Goal: Task Accomplishment & Management: Manage account settings

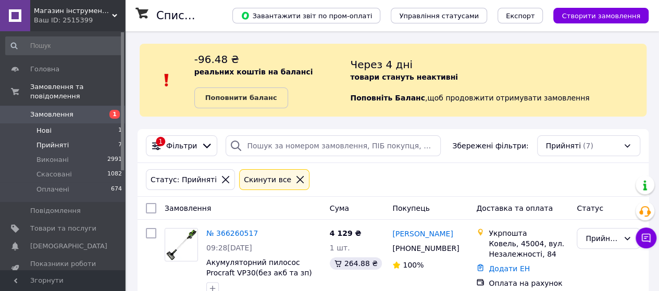
click at [43, 126] on span "Нові" at bounding box center [43, 130] width 15 height 9
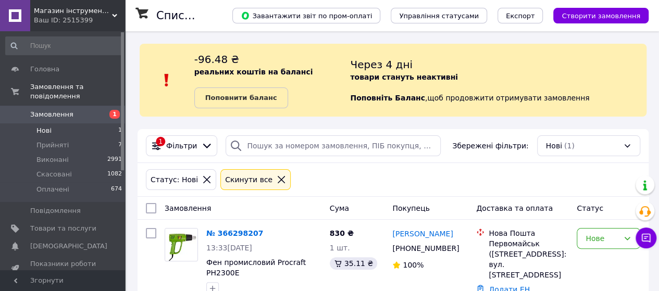
scroll to position [36, 0]
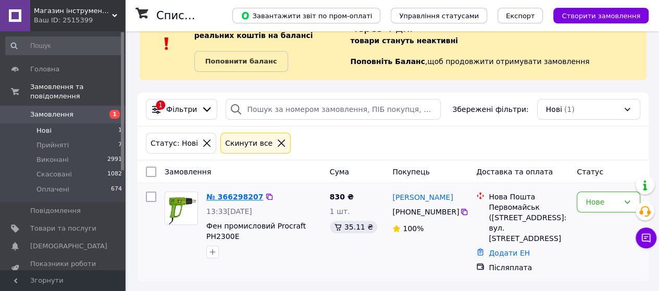
click at [227, 197] on link "№ 366298207" at bounding box center [234, 197] width 57 height 8
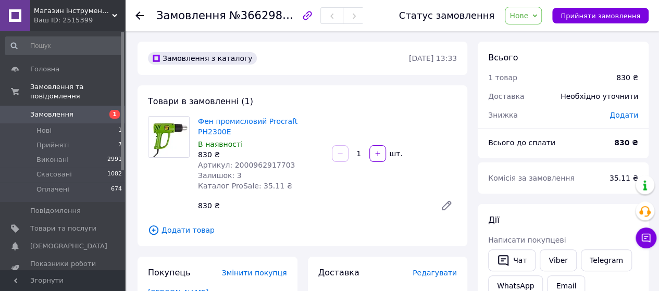
click at [252, 161] on span "Артикул: 2000962917703" at bounding box center [246, 165] width 97 height 8
copy span "2000962917703"
click at [528, 12] on span "Нове" at bounding box center [518, 15] width 19 height 8
click at [530, 34] on li "Прийнято" at bounding box center [529, 37] width 48 height 16
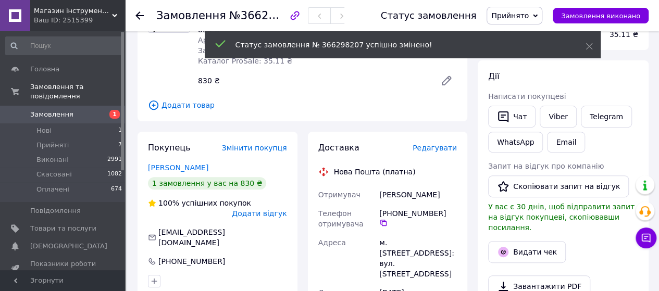
scroll to position [128, 0]
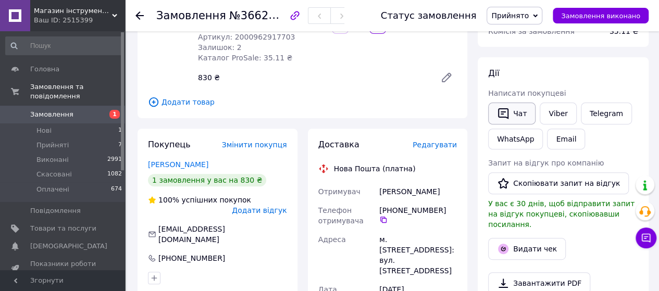
click at [513, 109] on button "Чат" at bounding box center [511, 114] width 47 height 22
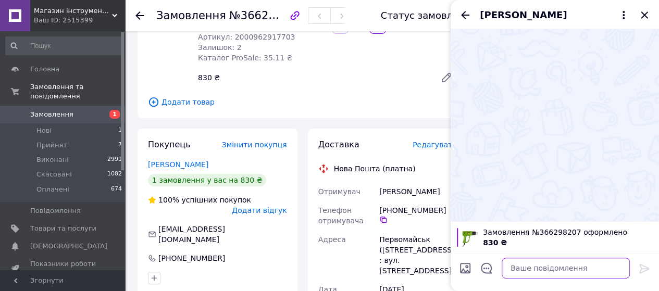
click at [514, 272] on textarea at bounding box center [565, 268] width 128 height 21
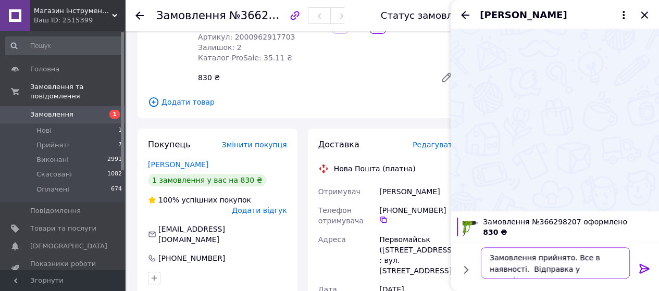
drag, startPoint x: 611, startPoint y: 271, endPoint x: 488, endPoint y: 258, distance: 123.1
click at [488, 258] on textarea "Замовлення прийнято. Все в наявності. Відправка у понеділок." at bounding box center [555, 262] width 149 height 31
type textarea "Замовлення прийнято. Все в наявності. Відправка у понеділок."
click at [641, 267] on icon at bounding box center [644, 268] width 12 height 12
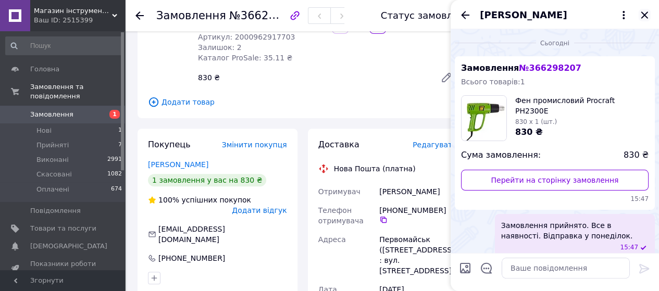
click at [643, 19] on icon "Закрити" at bounding box center [644, 15] width 12 height 12
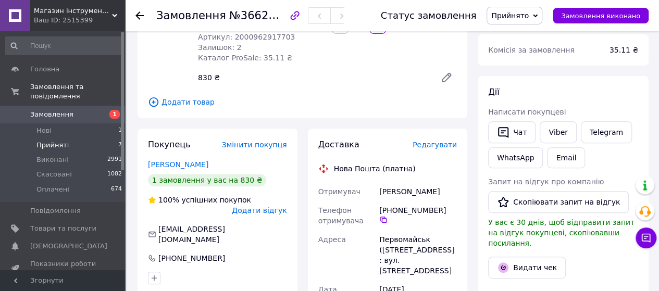
click at [50, 141] on span "Прийняті" at bounding box center [52, 145] width 32 height 9
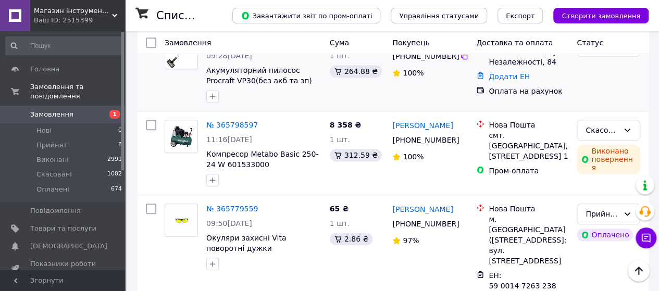
scroll to position [259, 0]
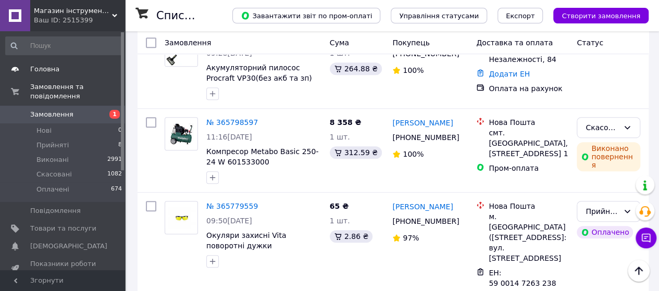
click at [45, 74] on link "Головна" at bounding box center [64, 69] width 128 height 18
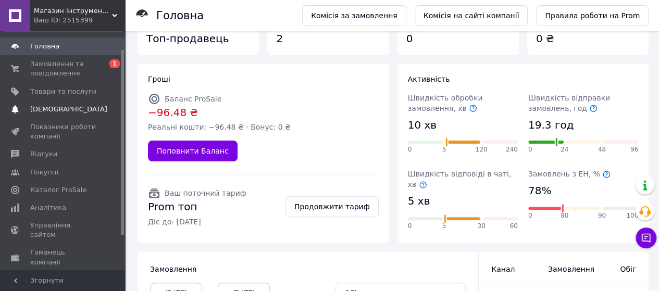
scroll to position [20, 0]
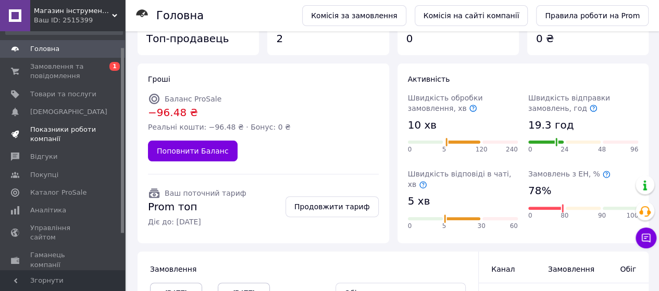
click at [39, 131] on span "Показники роботи компанії" at bounding box center [63, 134] width 66 height 19
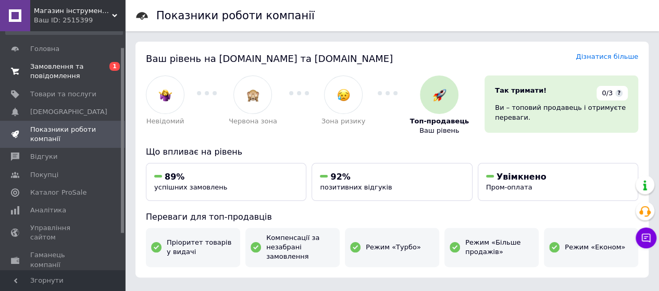
click at [49, 73] on span "Замовлення та повідомлення" at bounding box center [63, 71] width 66 height 19
